Goal: Task Accomplishment & Management: Complete application form

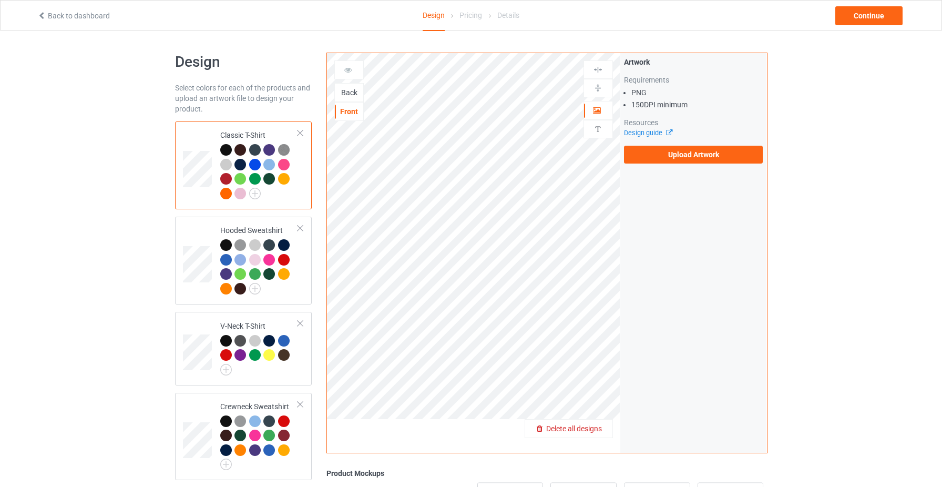
click at [602, 427] on span "Delete all designs" at bounding box center [574, 428] width 56 height 8
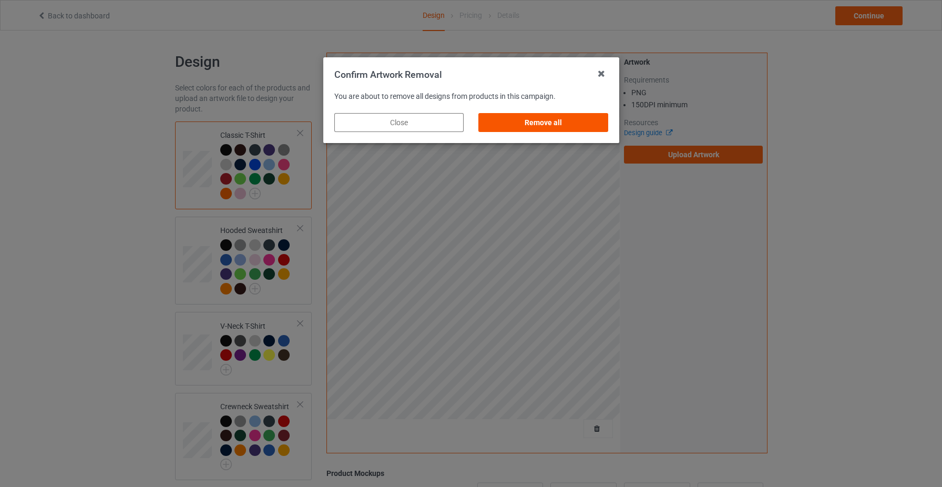
click at [553, 117] on div "Remove all" at bounding box center [542, 122] width 129 height 19
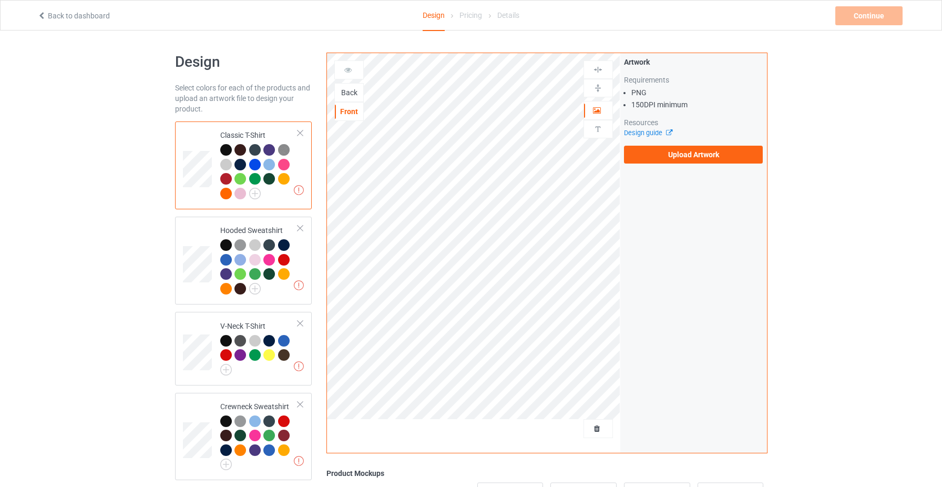
click at [269, 147] on div at bounding box center [269, 150] width 12 height 12
click at [348, 85] on div "Back" at bounding box center [348, 92] width 29 height 19
click at [352, 91] on div "Back" at bounding box center [349, 92] width 28 height 11
click at [596, 429] on span "Delete all designs" at bounding box center [574, 428] width 56 height 8
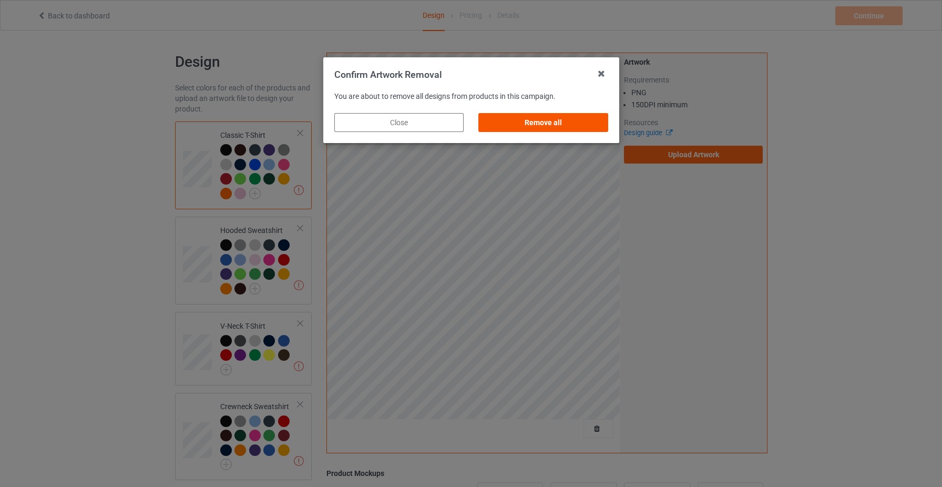
click at [551, 129] on div "Remove all" at bounding box center [542, 122] width 129 height 19
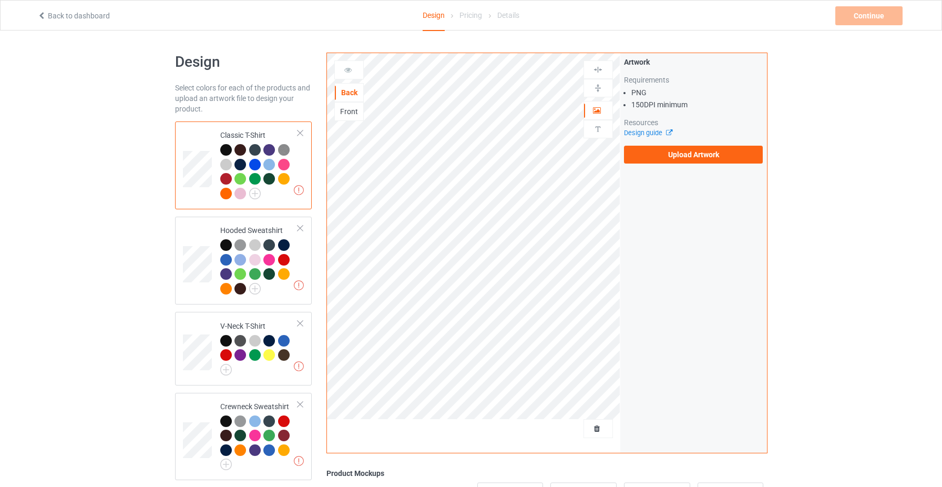
click at [351, 114] on div "Front" at bounding box center [349, 111] width 28 height 11
click at [663, 158] on label "Upload Artwork" at bounding box center [693, 155] width 139 height 18
click at [0, 0] on input "Upload Artwork" at bounding box center [0, 0] width 0 height 0
click at [676, 155] on label "Upload Artwork" at bounding box center [693, 155] width 139 height 18
click at [0, 0] on input "Upload Artwork" at bounding box center [0, 0] width 0 height 0
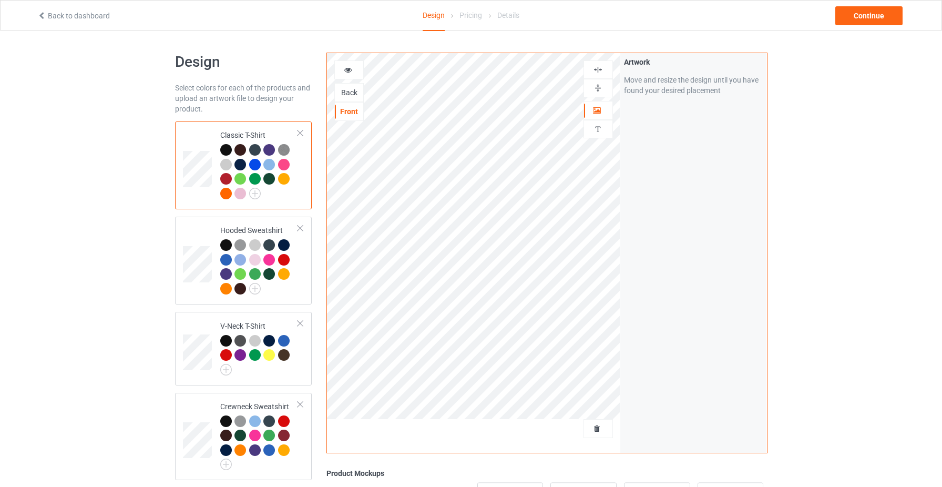
click at [345, 72] on icon at bounding box center [348, 68] width 9 height 7
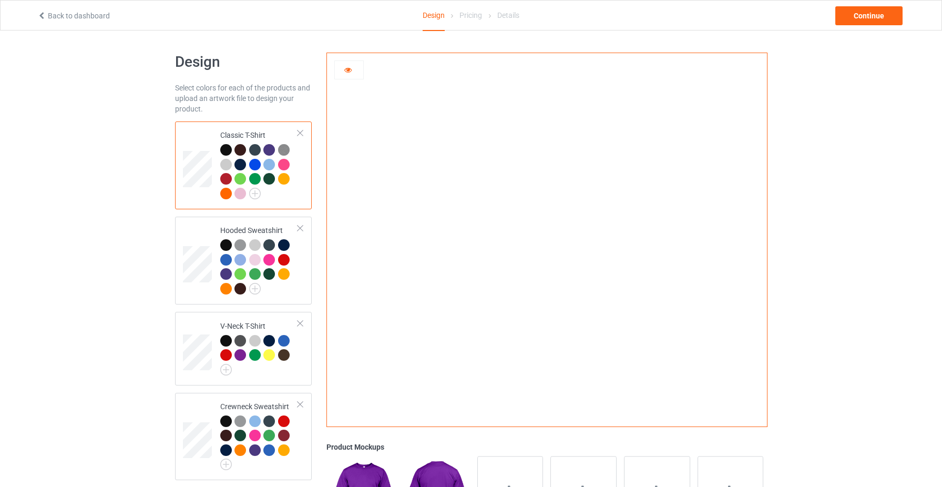
click at [356, 65] on div at bounding box center [349, 70] width 28 height 11
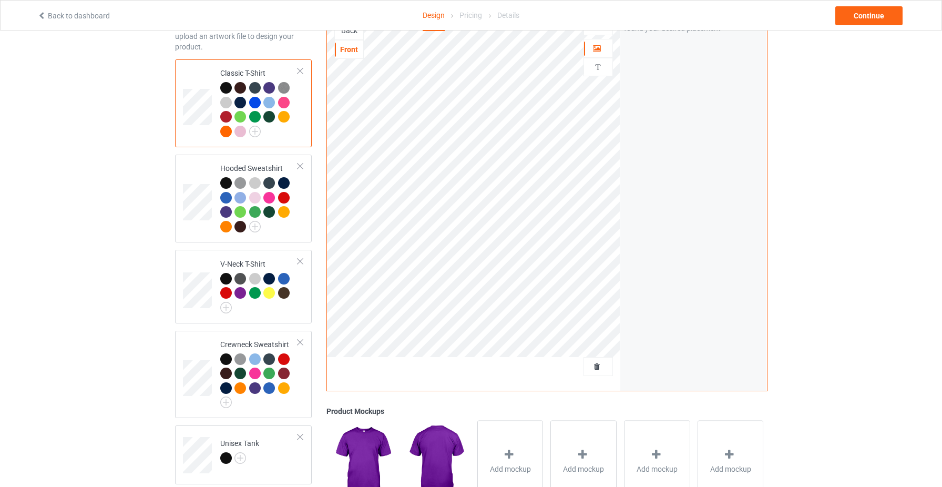
scroll to position [194, 0]
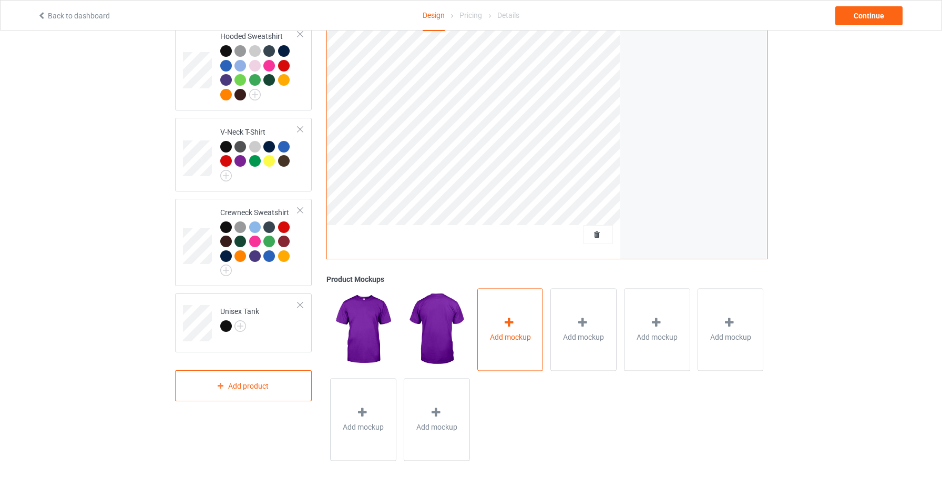
click at [536, 344] on div "Add mockup" at bounding box center [510, 329] width 66 height 83
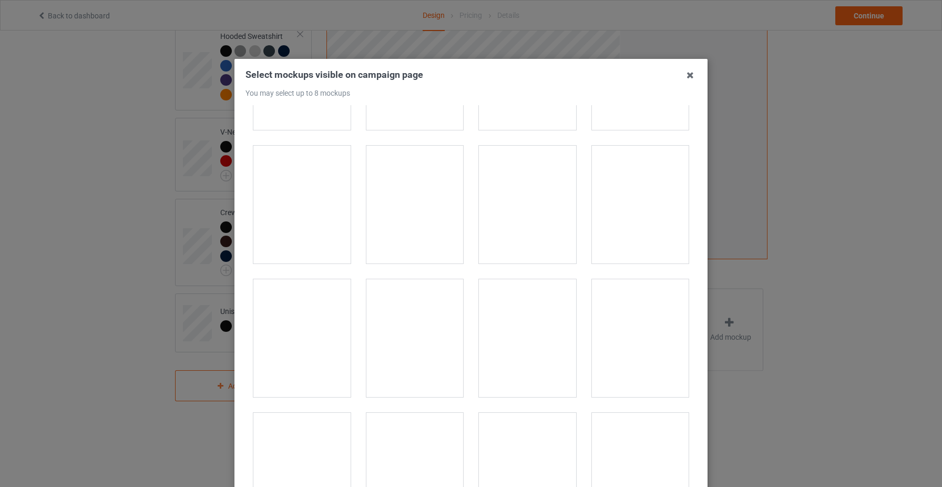
scroll to position [5308, 0]
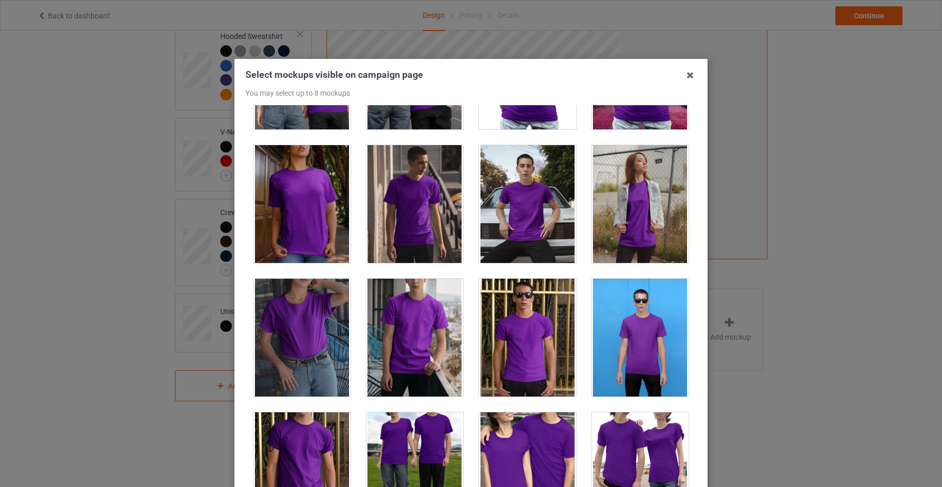
click at [314, 235] on div at bounding box center [301, 204] width 97 height 118
click at [411, 329] on div at bounding box center [414, 338] width 97 height 118
click at [412, 173] on div at bounding box center [414, 204] width 97 height 118
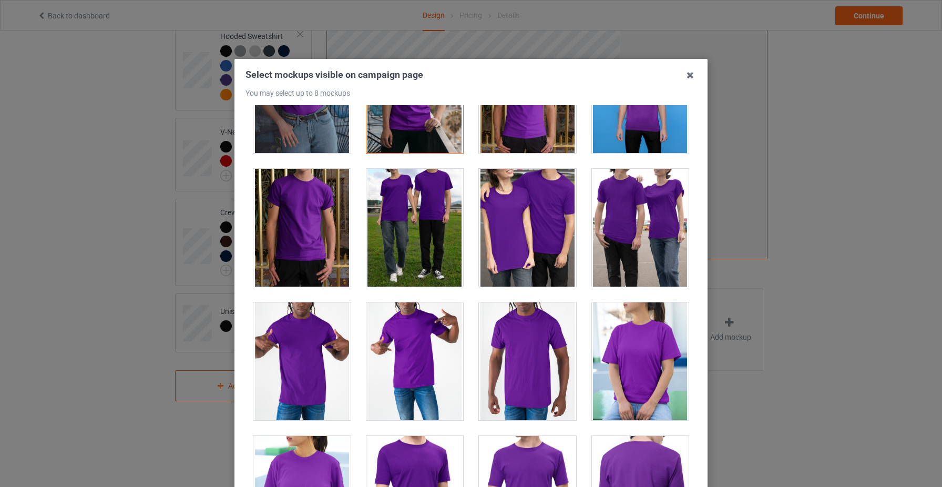
scroll to position [5558, 0]
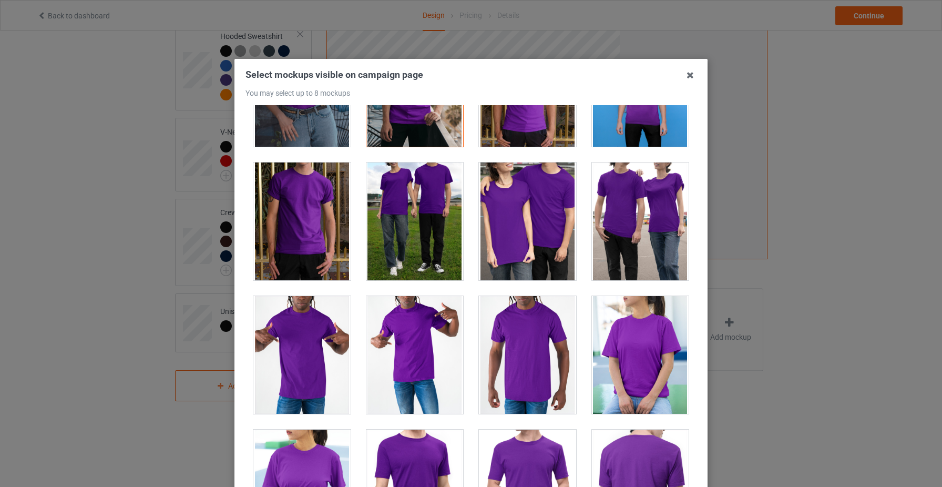
click at [641, 363] on div at bounding box center [640, 355] width 97 height 118
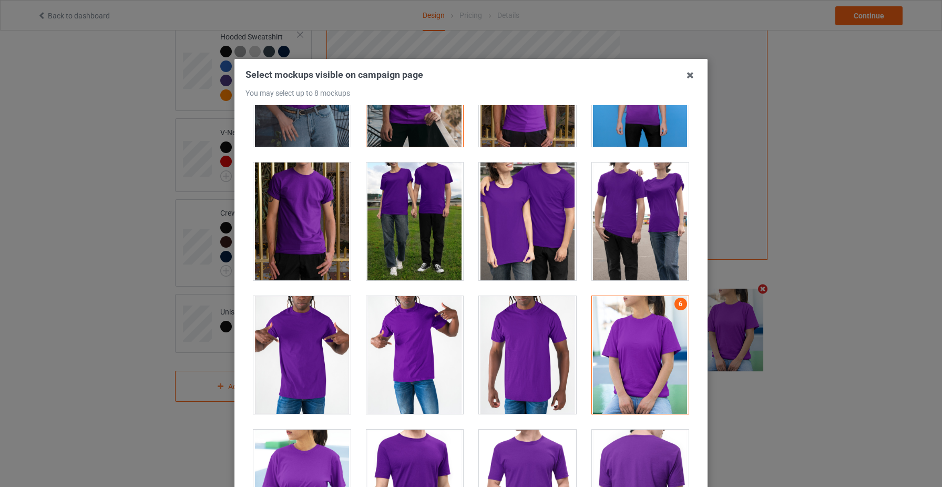
scroll to position [56, 0]
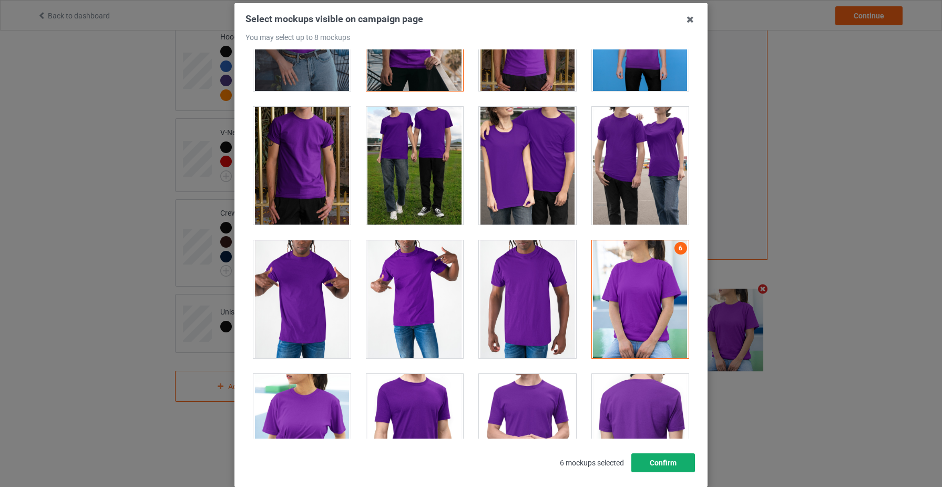
click at [678, 458] on button "Confirm" at bounding box center [663, 462] width 64 height 19
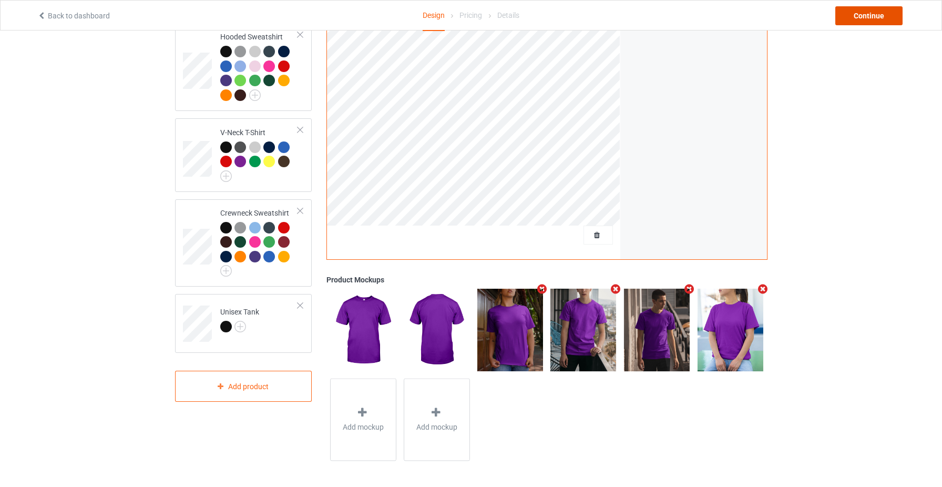
click at [886, 19] on div "Continue" at bounding box center [868, 15] width 67 height 19
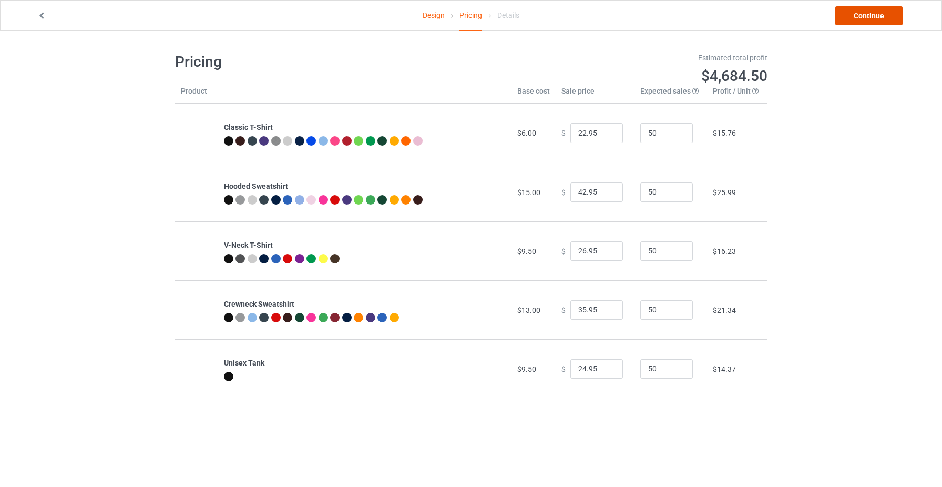
click at [877, 11] on link "Continue" at bounding box center [868, 15] width 67 height 19
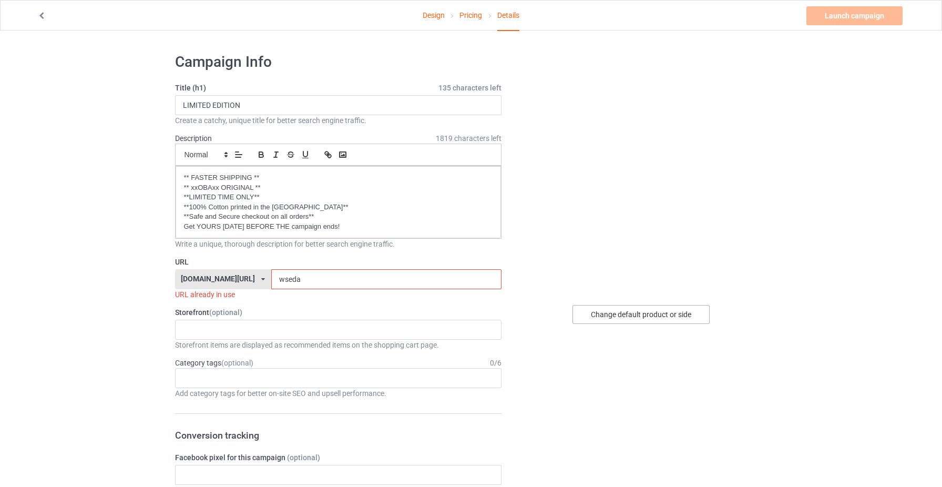
click at [610, 316] on div "Change default product or side" at bounding box center [640, 314] width 137 height 19
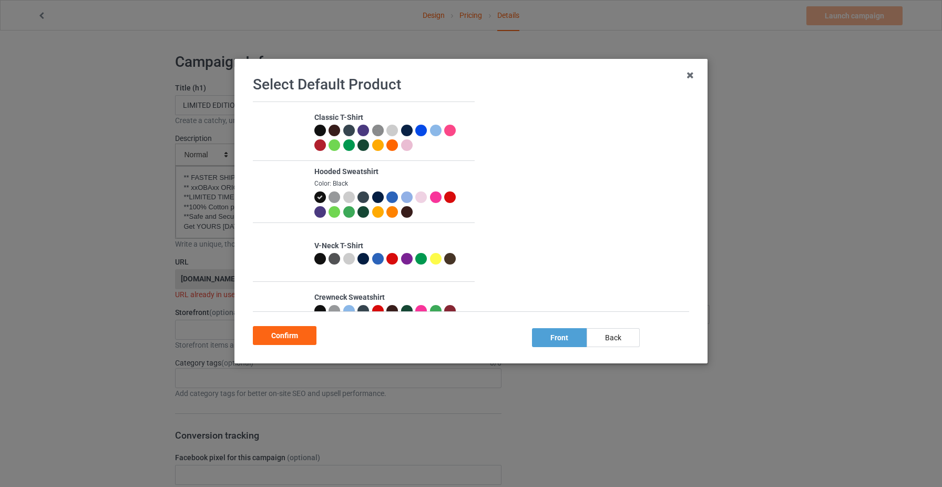
click at [360, 130] on div at bounding box center [363, 131] width 12 height 12
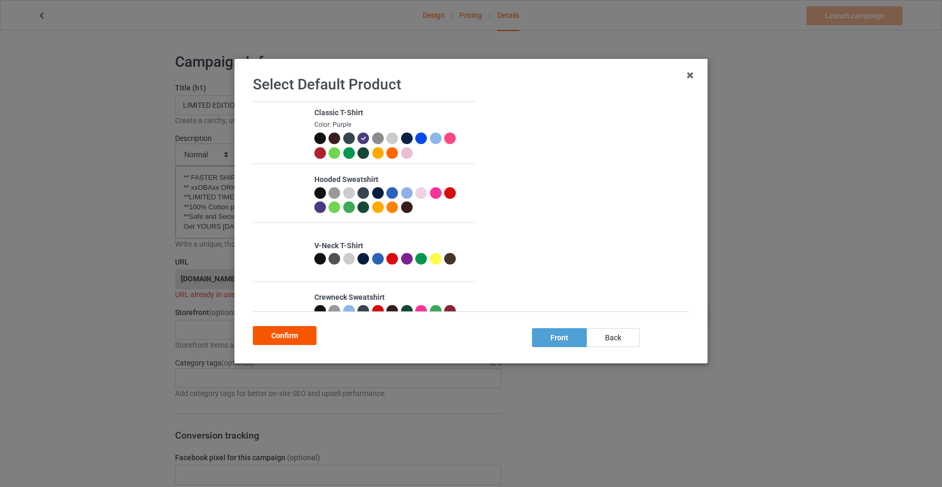
click at [299, 337] on div "Confirm" at bounding box center [285, 335] width 64 height 19
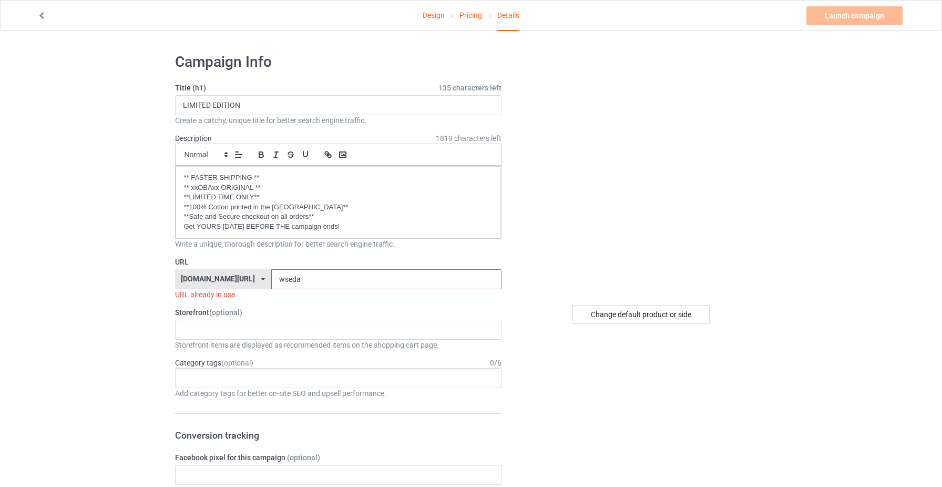
click at [278, 279] on input "wseda" at bounding box center [386, 279] width 230 height 20
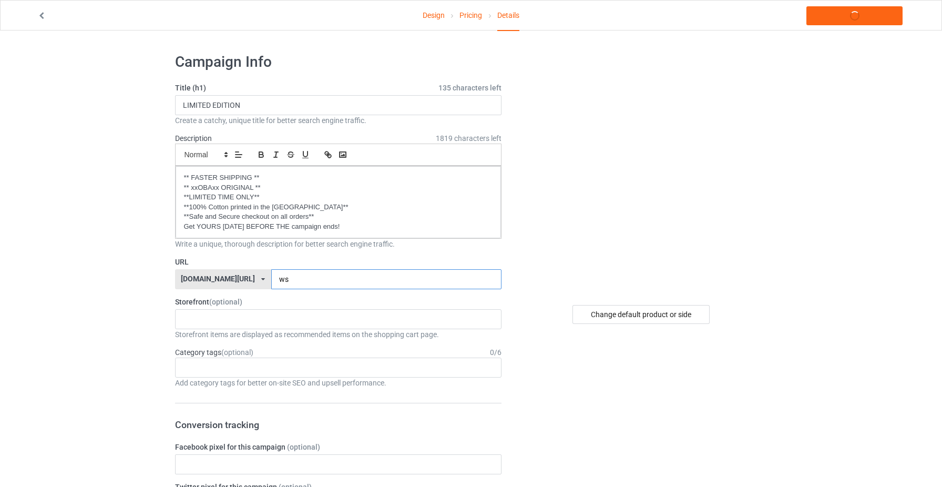
type input "w"
type input "tyfhd"
click at [844, 7] on link "Launch campaign" at bounding box center [854, 15] width 96 height 19
